Goal: Task Accomplishment & Management: Manage account settings

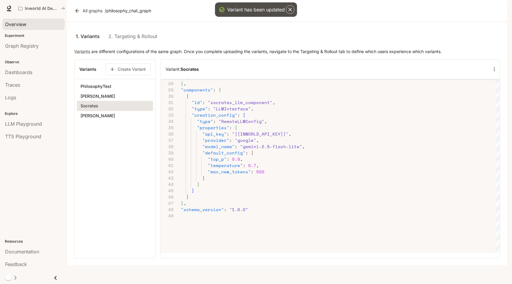
click at [23, 26] on span "Overview" at bounding box center [15, 24] width 21 height 7
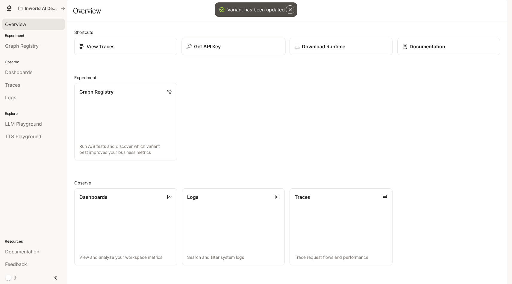
click at [198, 50] on p "Get API Key" at bounding box center [207, 46] width 27 height 7
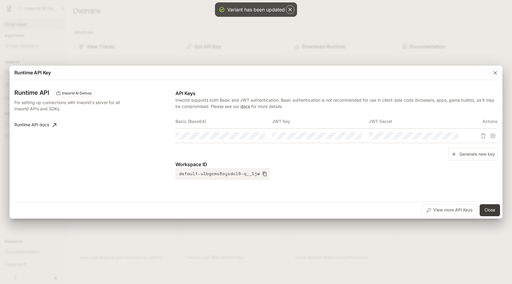
click at [481, 134] on icon "Delete API key" at bounding box center [483, 135] width 4 height 5
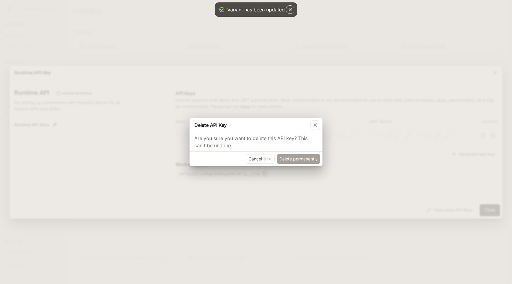
click at [296, 155] on button "Delete permanently" at bounding box center [298, 159] width 43 height 10
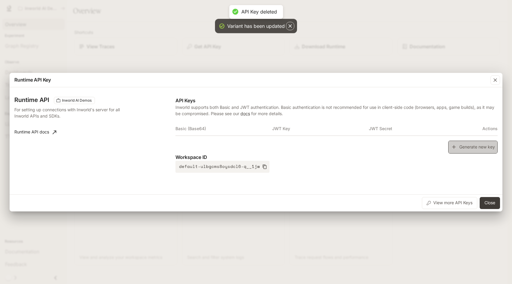
click at [470, 148] on button "Generate new key" at bounding box center [472, 146] width 49 height 13
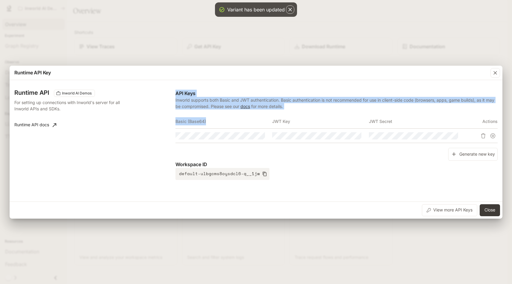
drag, startPoint x: 172, startPoint y: 123, endPoint x: 222, endPoint y: 126, distance: 51.0
click at [222, 126] on div "Runtime API Inworld AI Demos For setting up connections with Inworld's server f…" at bounding box center [255, 140] width 483 height 116
click at [222, 126] on th "Basic (Base64)" at bounding box center [223, 121] width 97 height 14
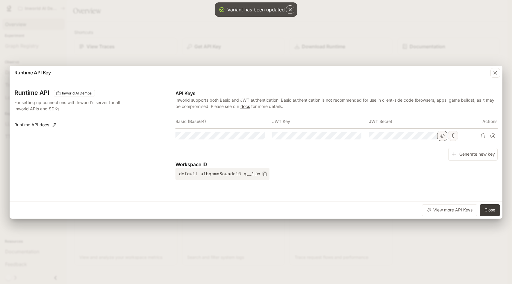
drag, startPoint x: 176, startPoint y: 122, endPoint x: 445, endPoint y: 136, distance: 269.9
click at [445, 137] on table "Basic (Base64) JWT Key JWT Secret Actions" at bounding box center [336, 128] width 322 height 29
copy thead
click at [240, 140] on td at bounding box center [223, 135] width 97 height 14
click at [188, 122] on th "Basic (Base64)" at bounding box center [223, 121] width 97 height 14
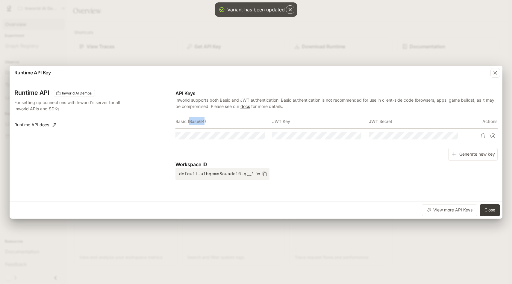
click at [188, 122] on th "Basic (Base64)" at bounding box center [223, 121] width 97 height 14
copy th "Basic (Base64)"
click at [259, 136] on icon "Copy Basic (Base64)" at bounding box center [260, 135] width 5 height 5
click at [280, 120] on th "JWT Key" at bounding box center [320, 121] width 97 height 14
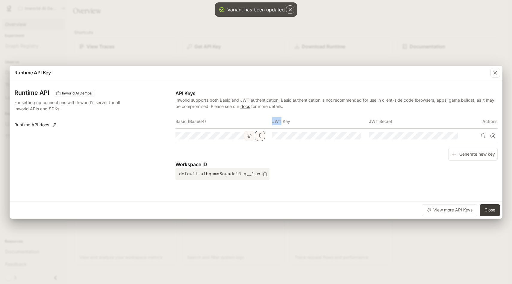
click at [280, 120] on th "JWT Key" at bounding box center [320, 121] width 97 height 14
copy th "JWT Key"
click at [359, 137] on button "Copy Key" at bounding box center [357, 136] width 10 height 10
click at [408, 126] on th "JWT Secret" at bounding box center [417, 121] width 97 height 14
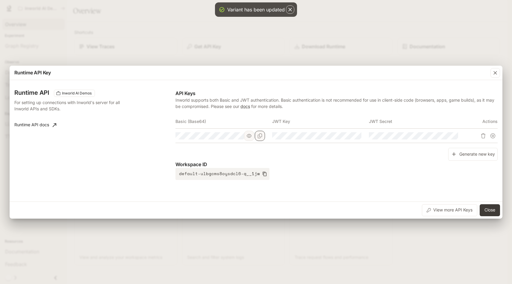
click at [376, 120] on th "JWT Secret" at bounding box center [417, 121] width 97 height 14
copy th "JWT Secret"
click at [452, 137] on icon "Copy Secret" at bounding box center [453, 135] width 5 height 5
